Goal: Transaction & Acquisition: Purchase product/service

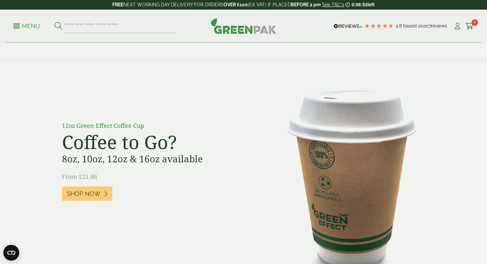
scroll to position [467, 0]
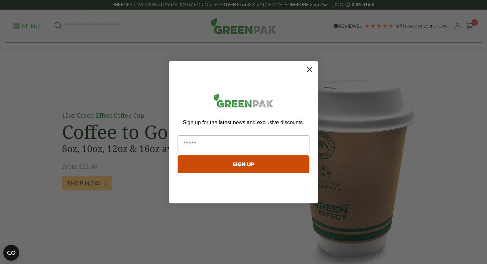
click at [304, 71] on circle "Close dialog" at bounding box center [309, 69] width 11 height 11
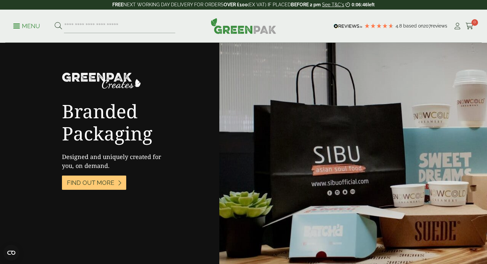
scroll to position [1127, 0]
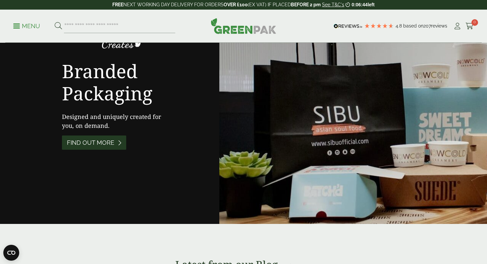
click at [102, 141] on span "Find out More" at bounding box center [90, 142] width 47 height 7
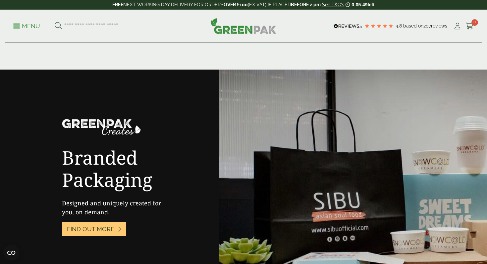
scroll to position [998, 0]
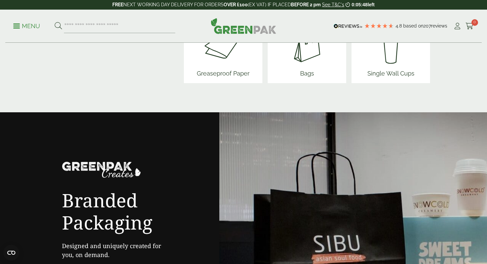
click at [18, 25] on p "Menu" at bounding box center [26, 26] width 27 height 8
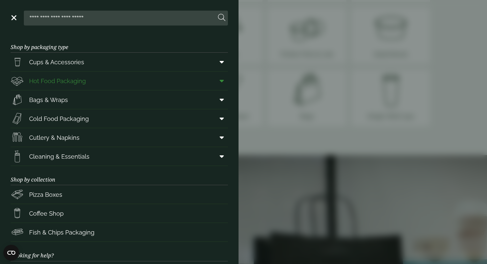
click at [91, 79] on link "Hot Food Packaging" at bounding box center [119, 81] width 217 height 19
click at [95, 232] on link "Fish & Chips Packaging" at bounding box center [119, 232] width 217 height 19
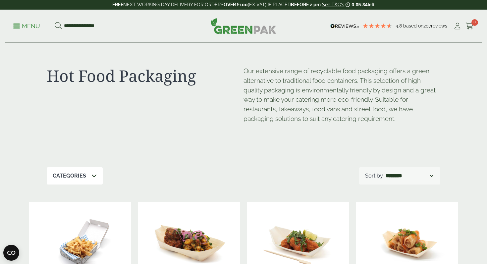
click at [89, 26] on input "**********" at bounding box center [119, 26] width 111 height 14
click at [106, 27] on input "**********" at bounding box center [119, 26] width 111 height 14
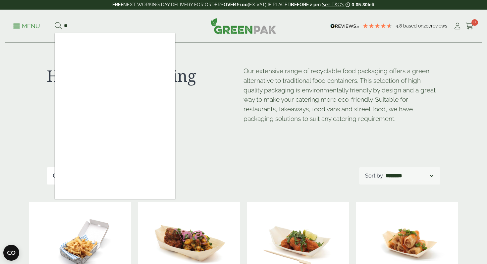
type input "*"
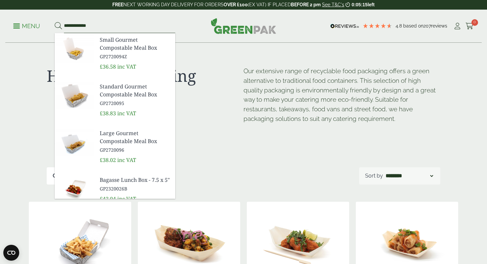
scroll to position [46, 0]
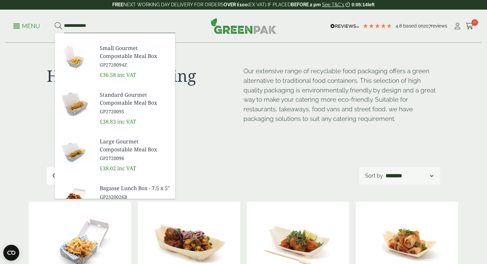
type input "**********"
click at [119, 146] on span "Large Gourmet Compostable Meal Box" at bounding box center [135, 146] width 70 height 16
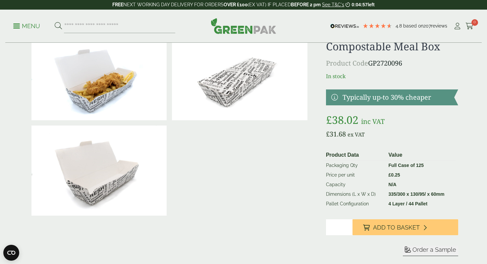
scroll to position [34, 0]
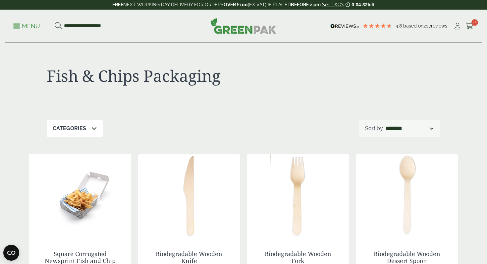
click at [90, 128] on div "Categories" at bounding box center [75, 128] width 56 height 17
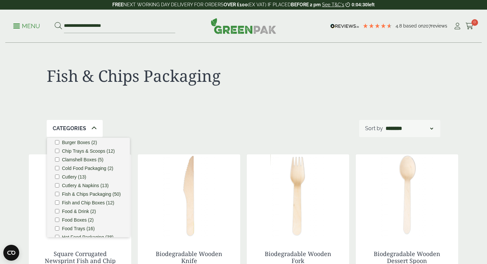
scroll to position [32, 0]
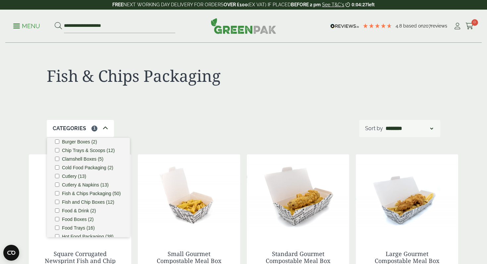
click at [185, 112] on div "Fish & Chips Packaging" at bounding box center [244, 81] width 394 height 77
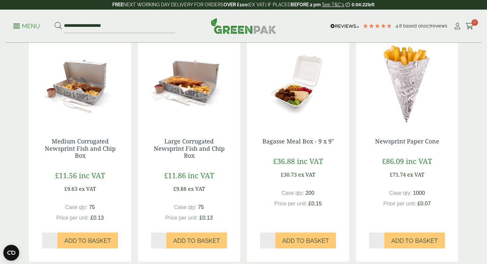
scroll to position [566, 0]
click at [199, 150] on link "Large Corrugated Newsprint Fish and Chip Box" at bounding box center [189, 148] width 71 height 22
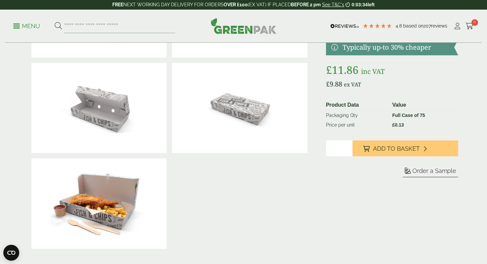
scroll to position [97, 0]
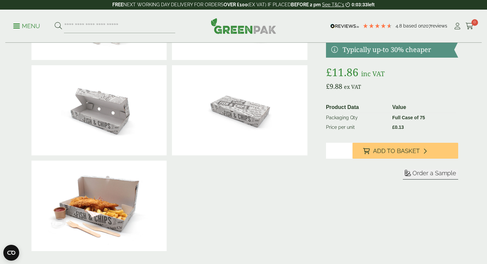
click at [225, 118] on img at bounding box center [239, 110] width 135 height 90
